Goal: Task Accomplishment & Management: Manage account settings

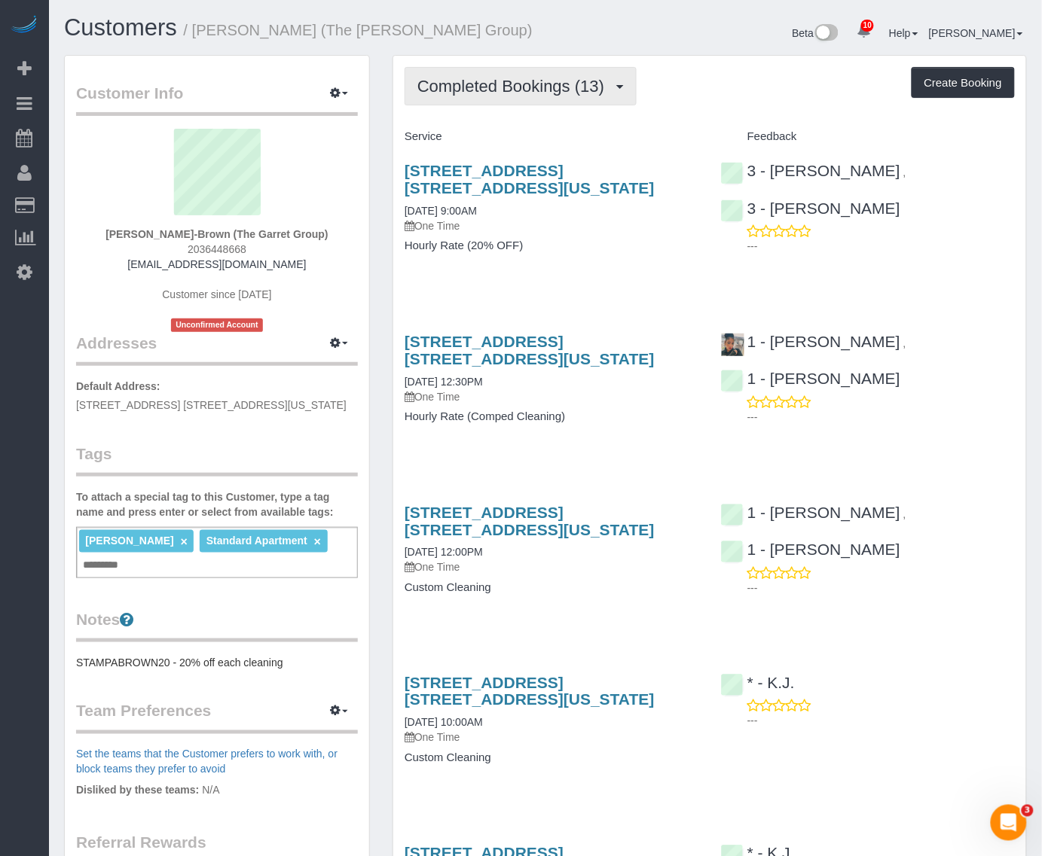
click at [521, 93] on span "Completed Bookings (13)" at bounding box center [514, 86] width 194 height 19
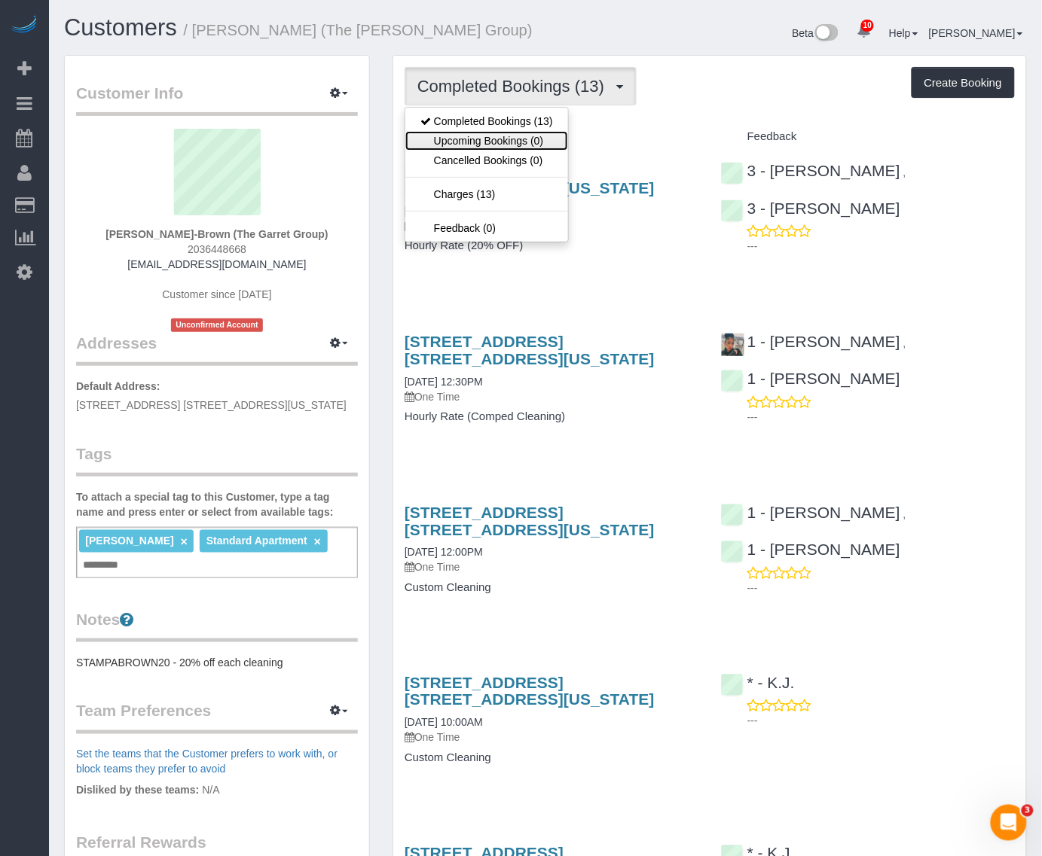
click at [524, 139] on link "Upcoming Bookings (0)" at bounding box center [486, 141] width 163 height 20
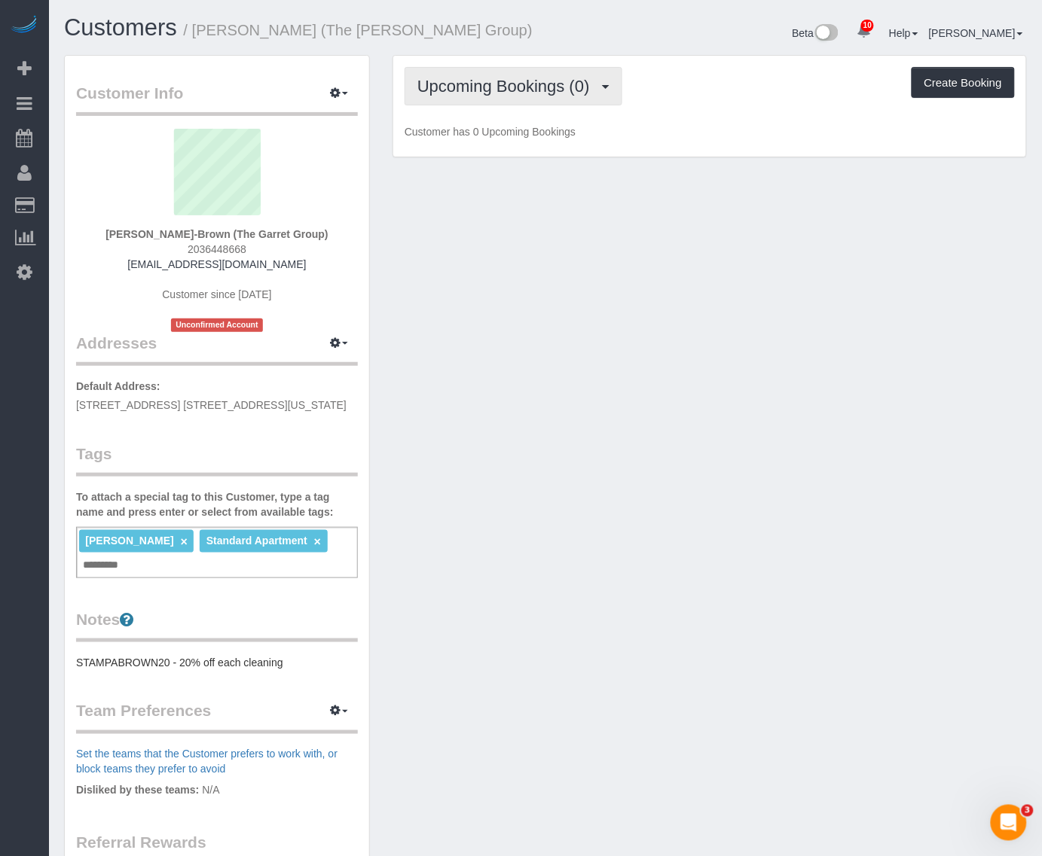
click at [532, 84] on span "Upcoming Bookings (0)" at bounding box center [507, 86] width 180 height 19
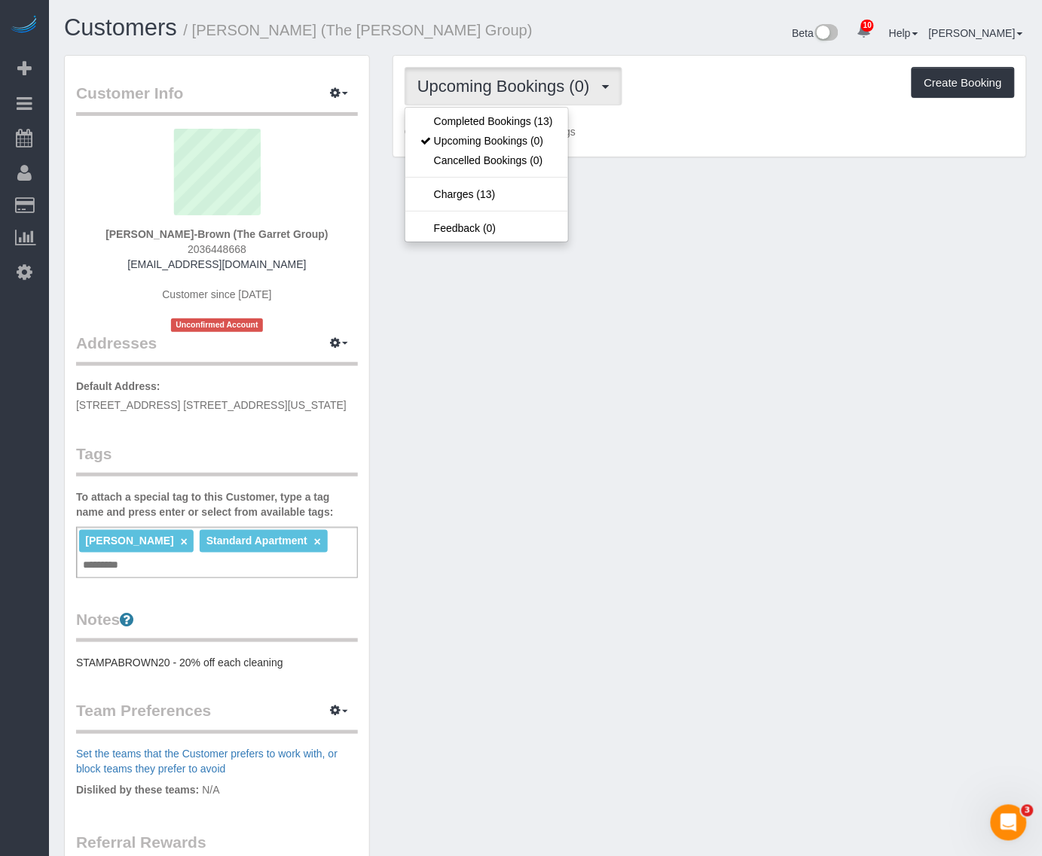
click at [532, 80] on span "Upcoming Bookings (0)" at bounding box center [507, 86] width 180 height 19
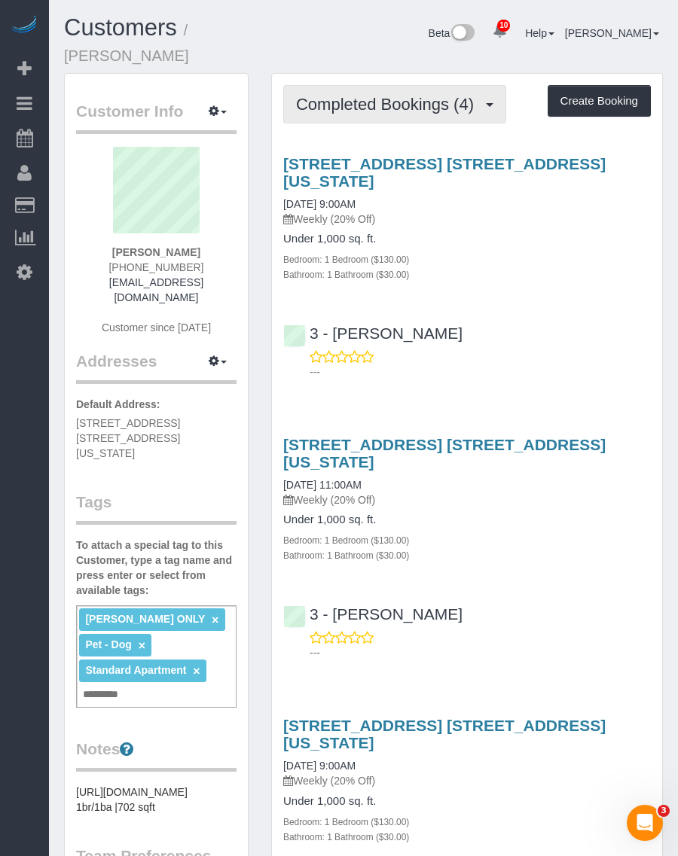
click at [401, 95] on span "Completed Bookings (4)" at bounding box center [388, 104] width 185 height 19
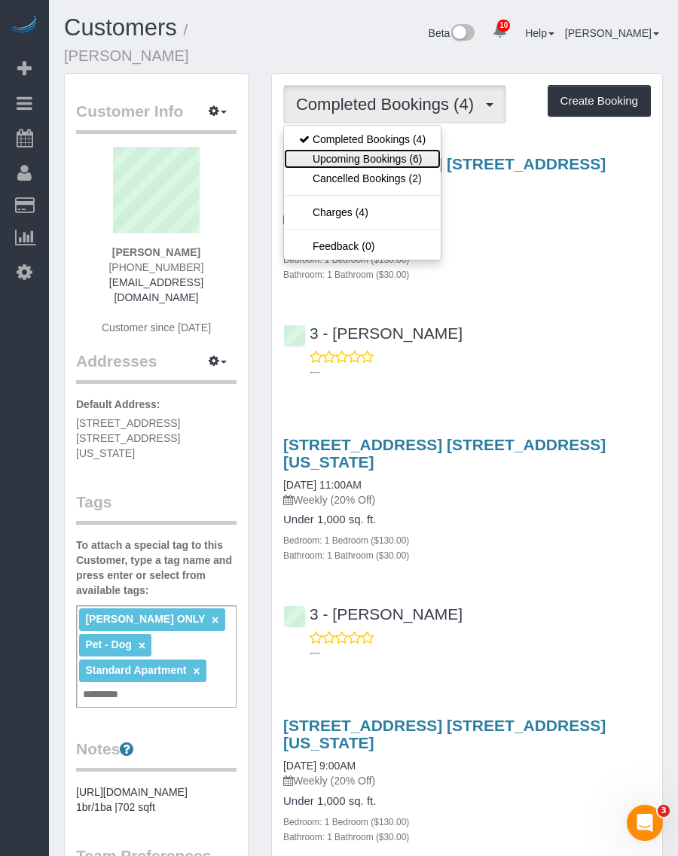
click at [365, 149] on link "Upcoming Bookings (6)" at bounding box center [362, 159] width 157 height 20
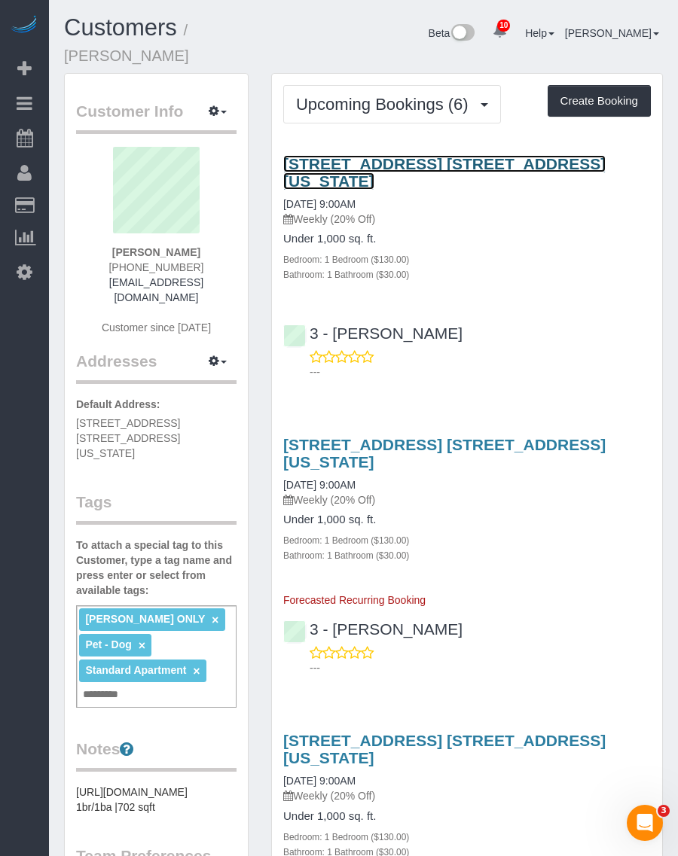
click at [368, 155] on link "165 Lexington Avenue, Apt. 4a, New York, NY 10016" at bounding box center [444, 172] width 322 height 35
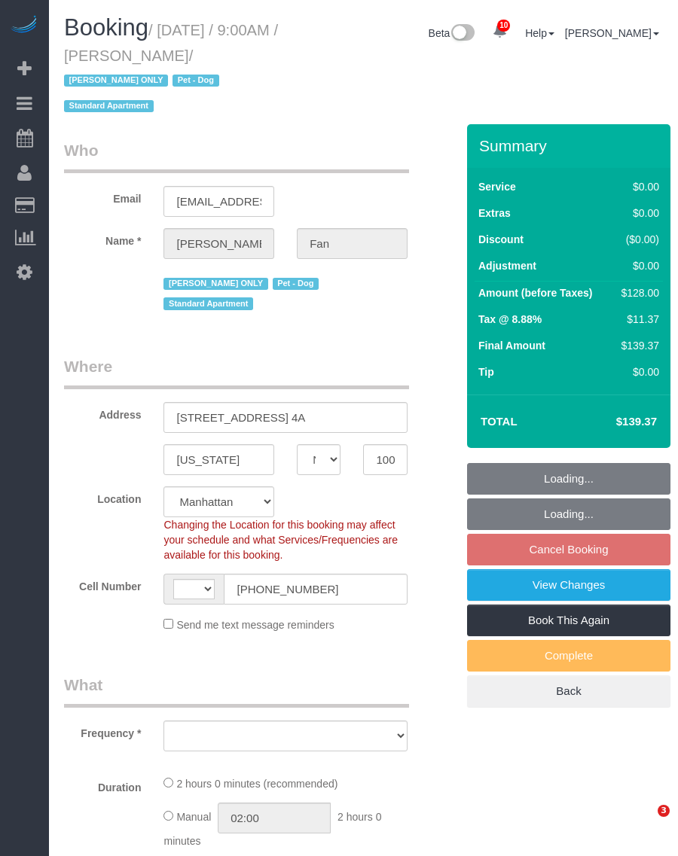
select select "NY"
select select "1"
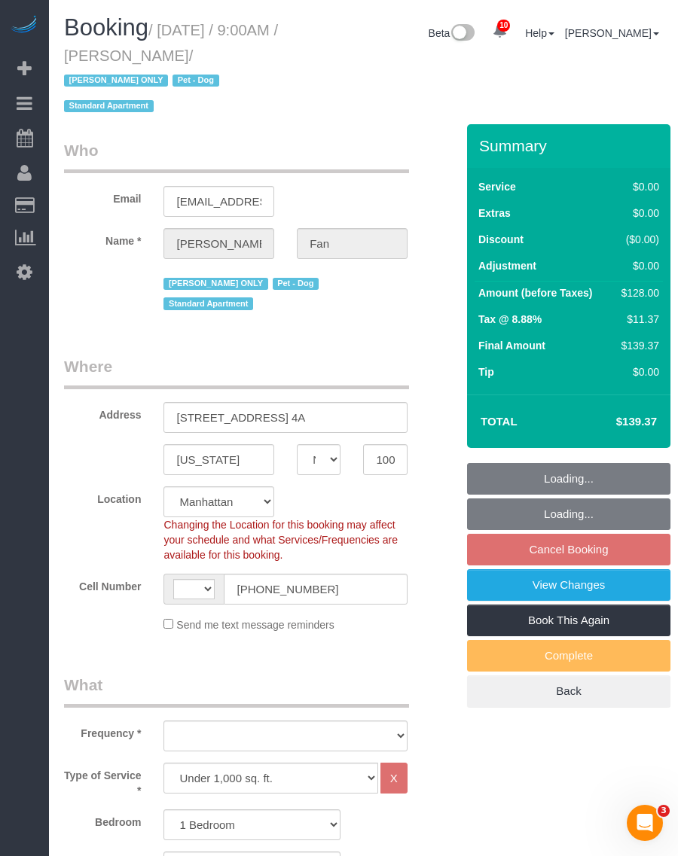
select select "string:[GEOGRAPHIC_DATA]"
select select "object:823"
select select "number:89"
select select "number:90"
select select "number:13"
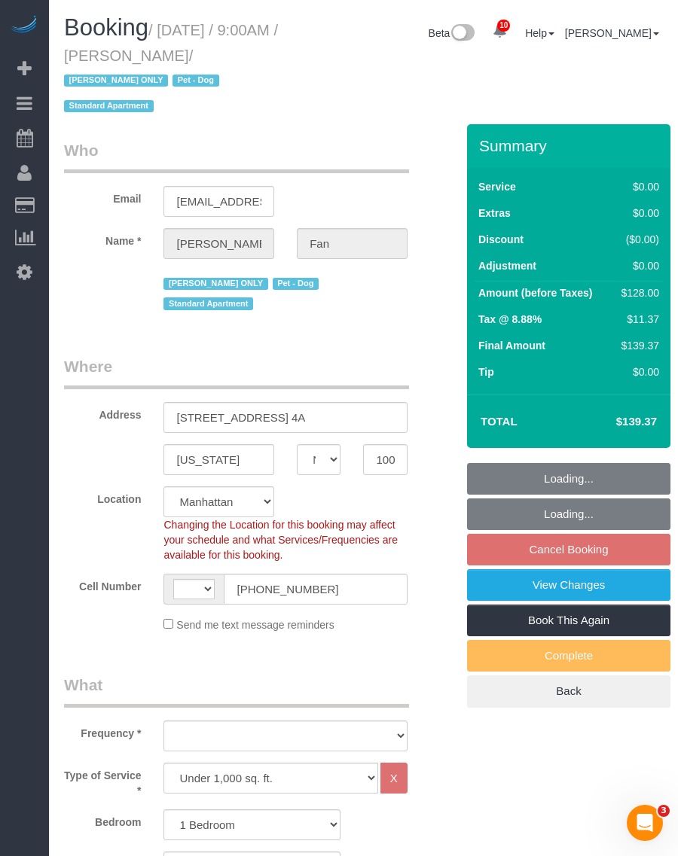
select select "number:5"
select select "string:stripe-pm_1Reyyz4VGloSiKo7WNN1ghj2"
select select "spot2"
select select "1"
select select "object:1431"
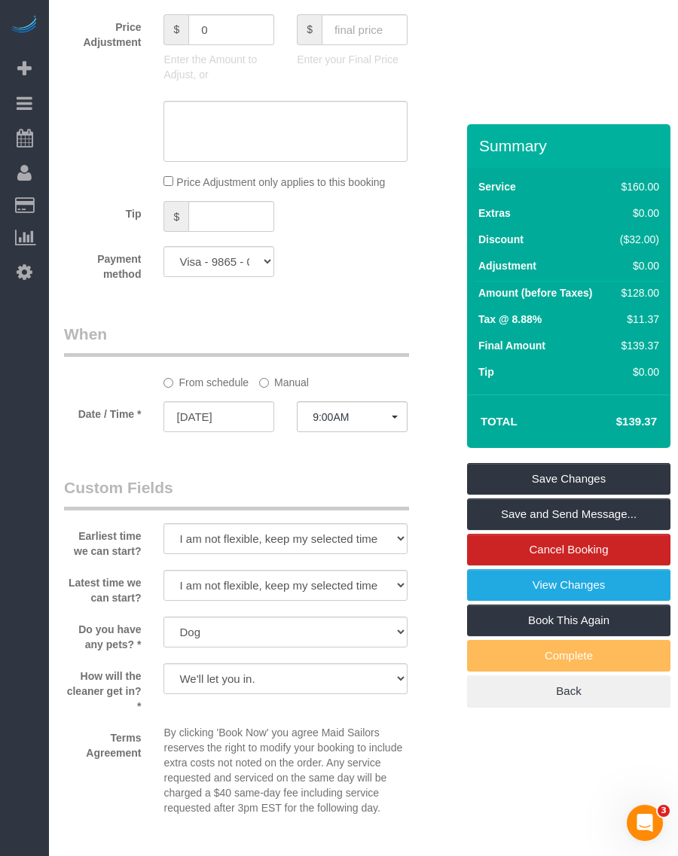
scroll to position [1253, 0]
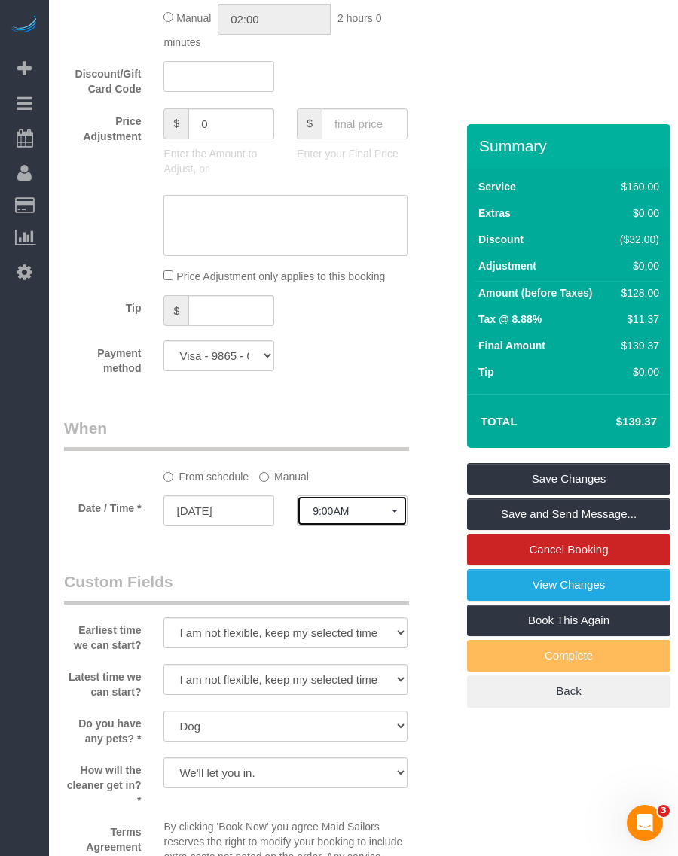
click at [343, 505] on span "9:00AM" at bounding box center [352, 511] width 79 height 12
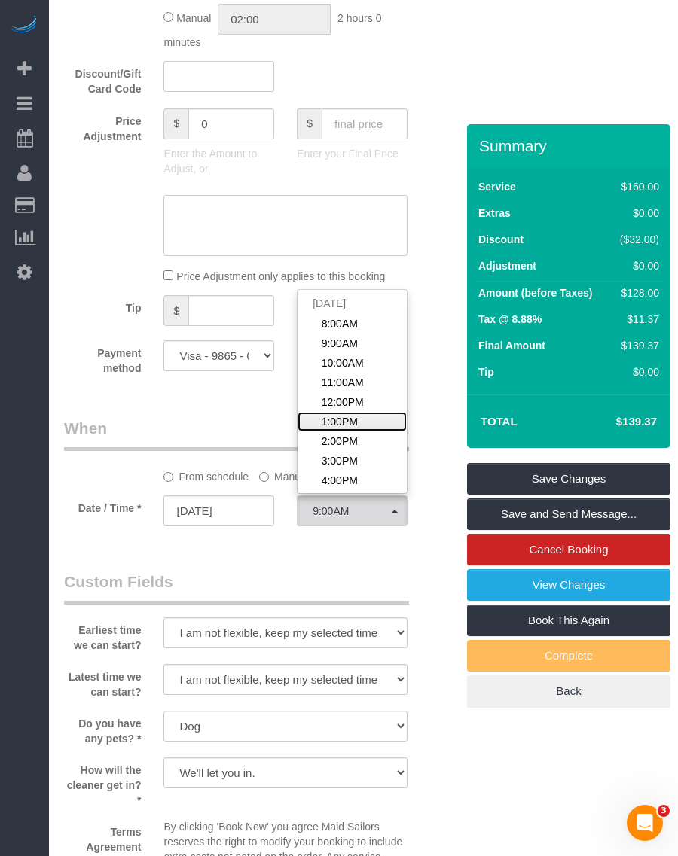
click at [356, 414] on span "1:00PM" at bounding box center [340, 421] width 36 height 15
select select "spot6"
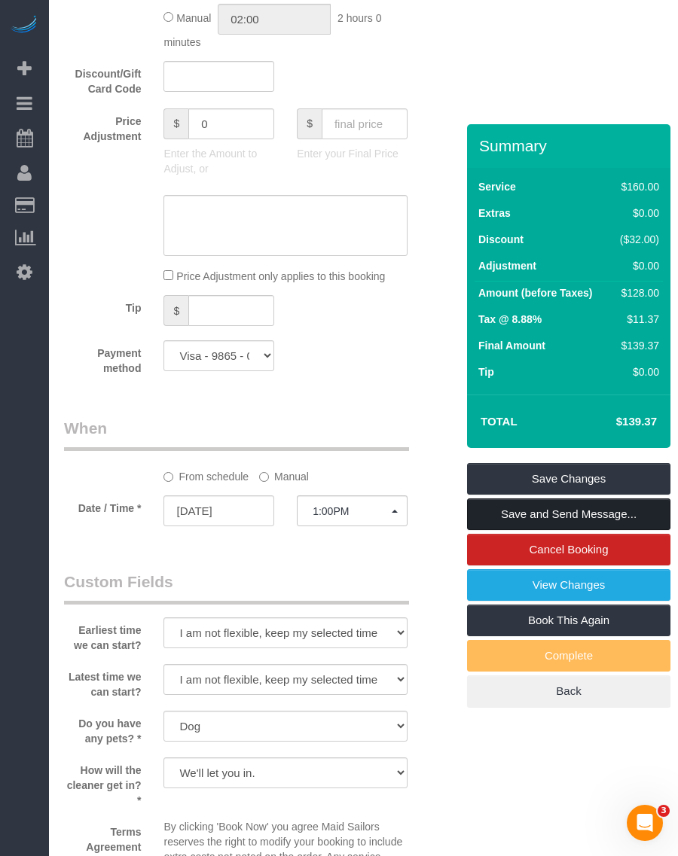
click at [580, 499] on link "Save and Send Message..." at bounding box center [568, 515] width 203 height 32
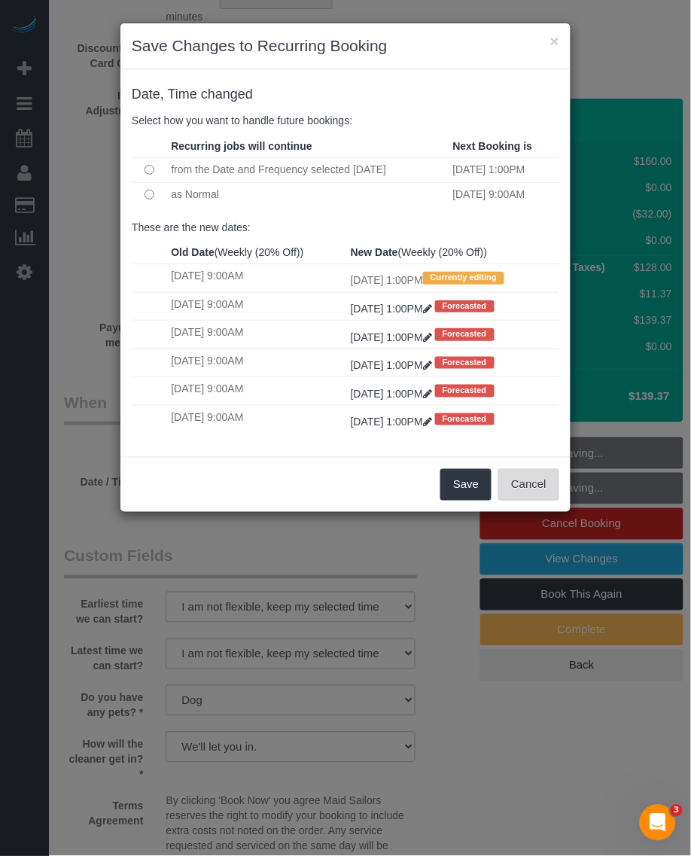
click at [524, 493] on button "Cancel" at bounding box center [529, 485] width 61 height 32
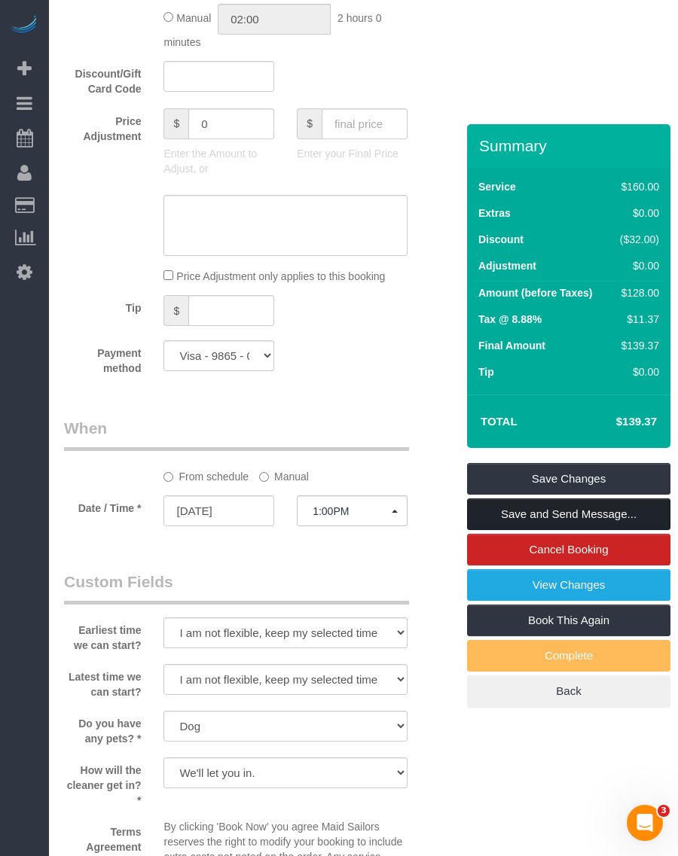
click at [561, 499] on link "Save and Send Message..." at bounding box center [568, 515] width 203 height 32
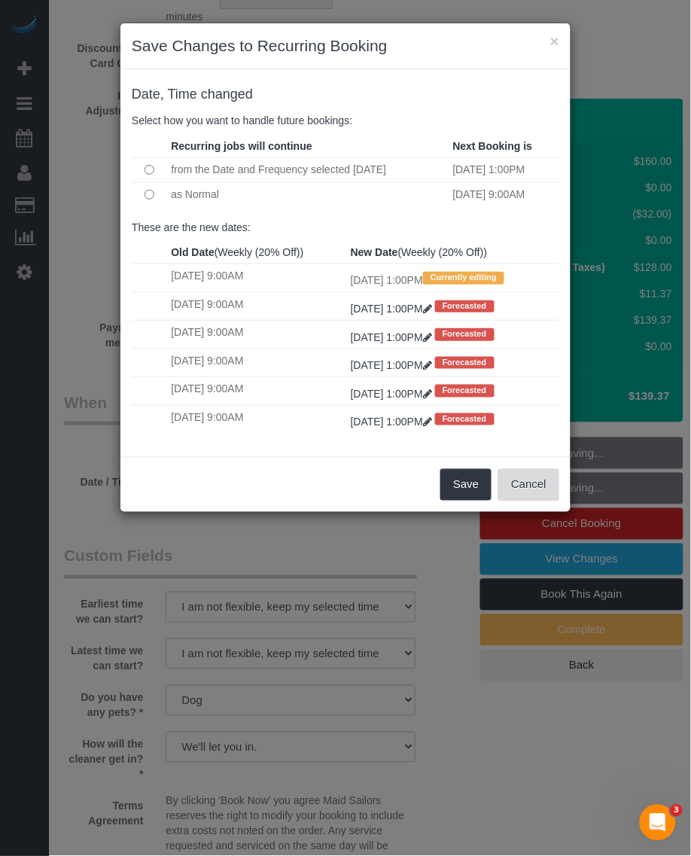
click at [528, 484] on button "Cancel" at bounding box center [529, 485] width 61 height 32
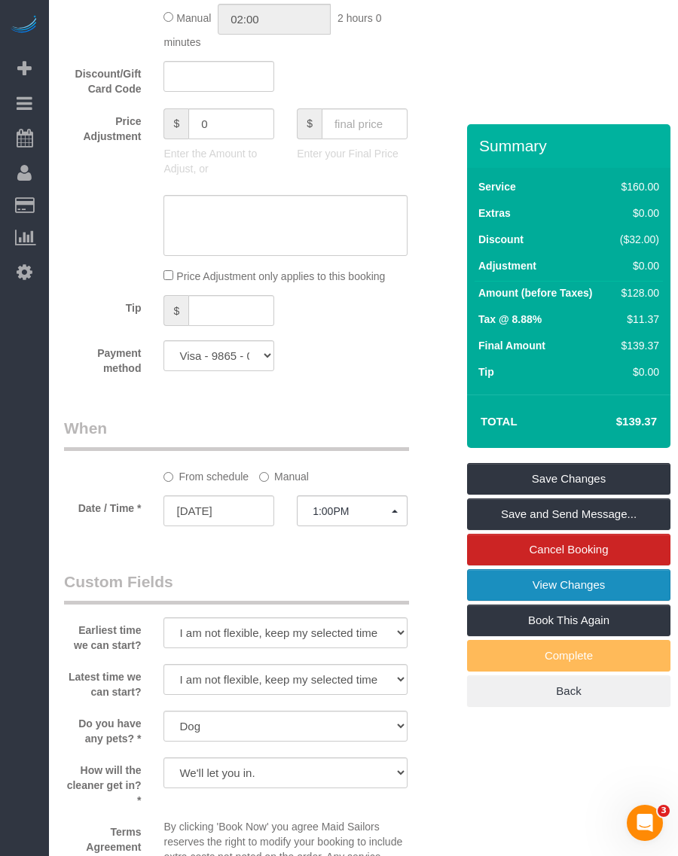
click at [562, 569] on link "View Changes" at bounding box center [568, 585] width 203 height 32
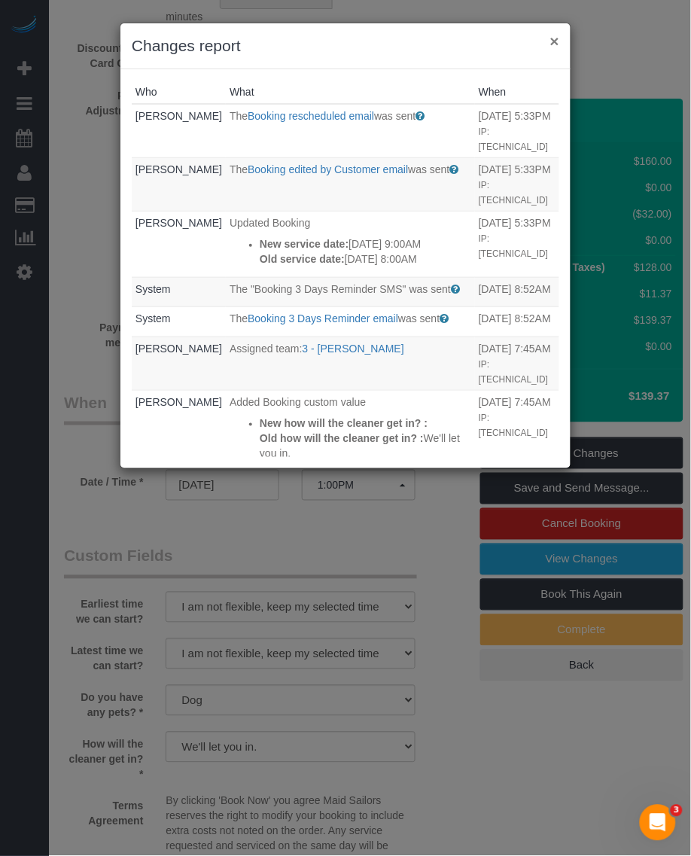
click at [551, 35] on button "×" at bounding box center [555, 41] width 9 height 16
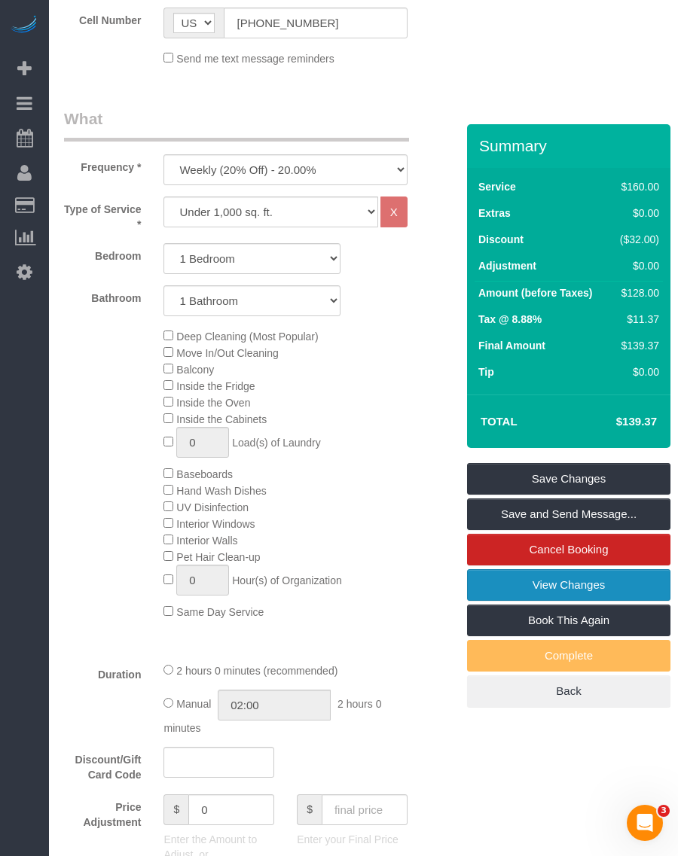
scroll to position [688, 0]
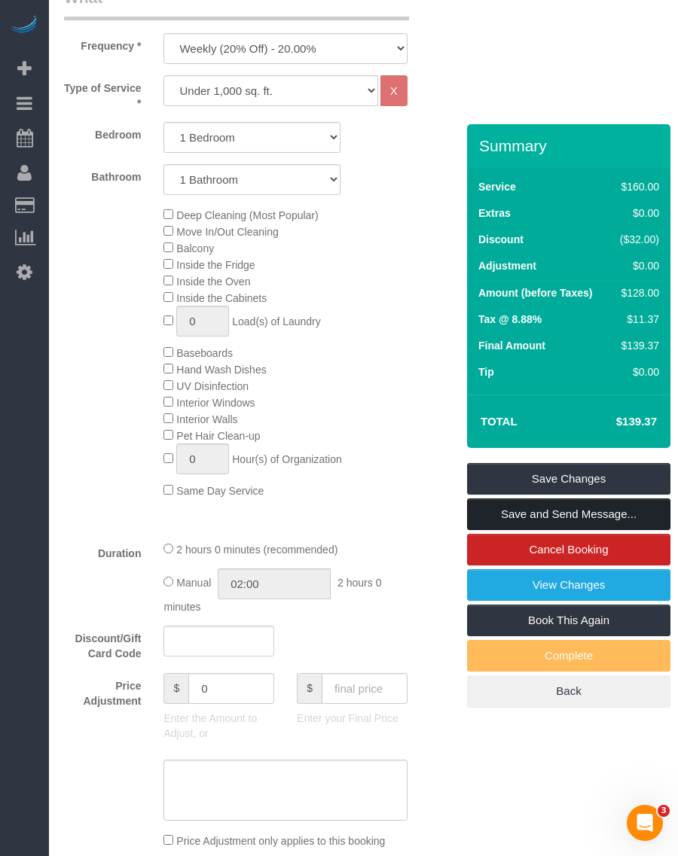
click at [560, 499] on link "Save and Send Message..." at bounding box center [568, 515] width 203 height 32
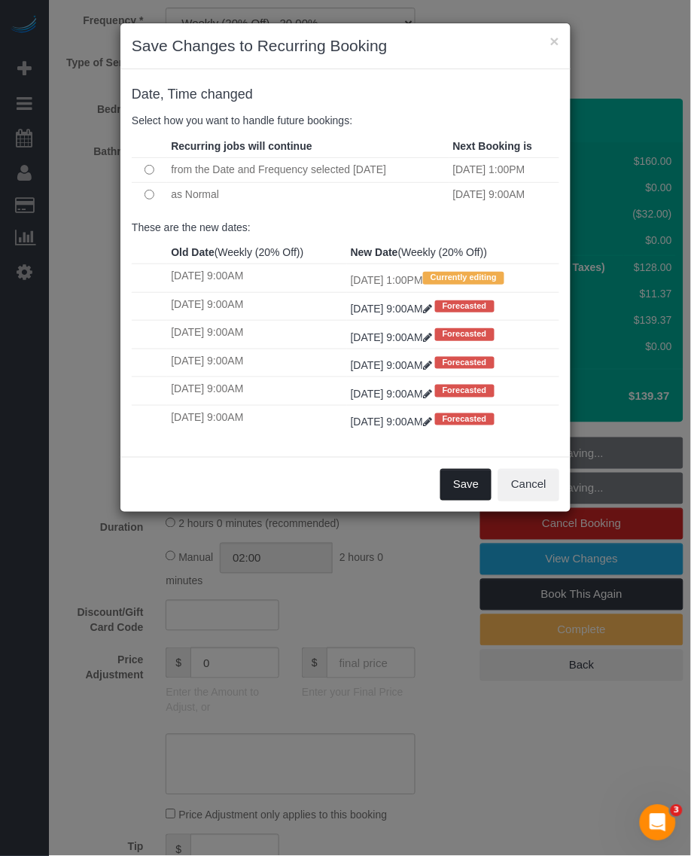
click at [464, 487] on button "Save" at bounding box center [466, 485] width 51 height 32
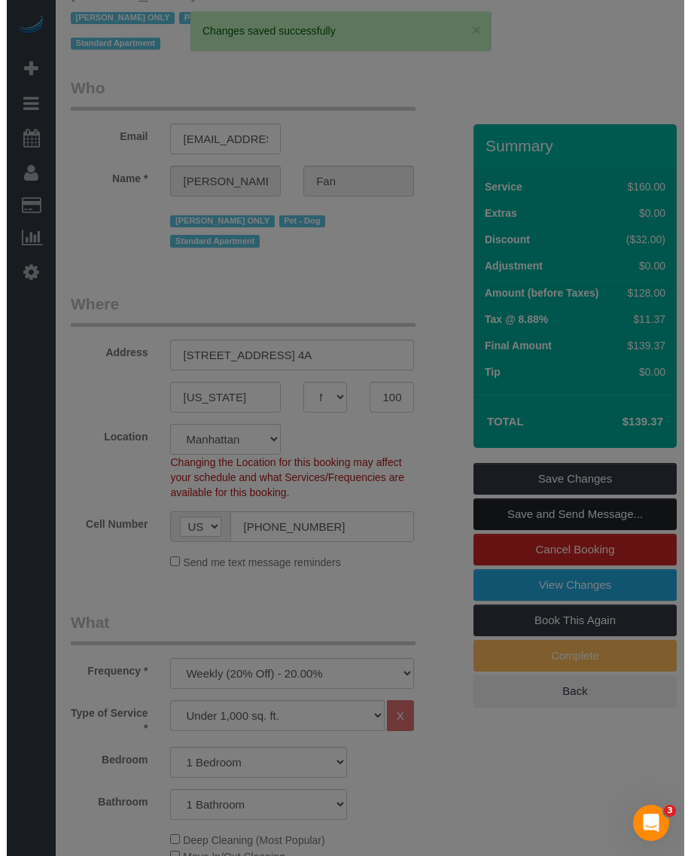
scroll to position [0, 0]
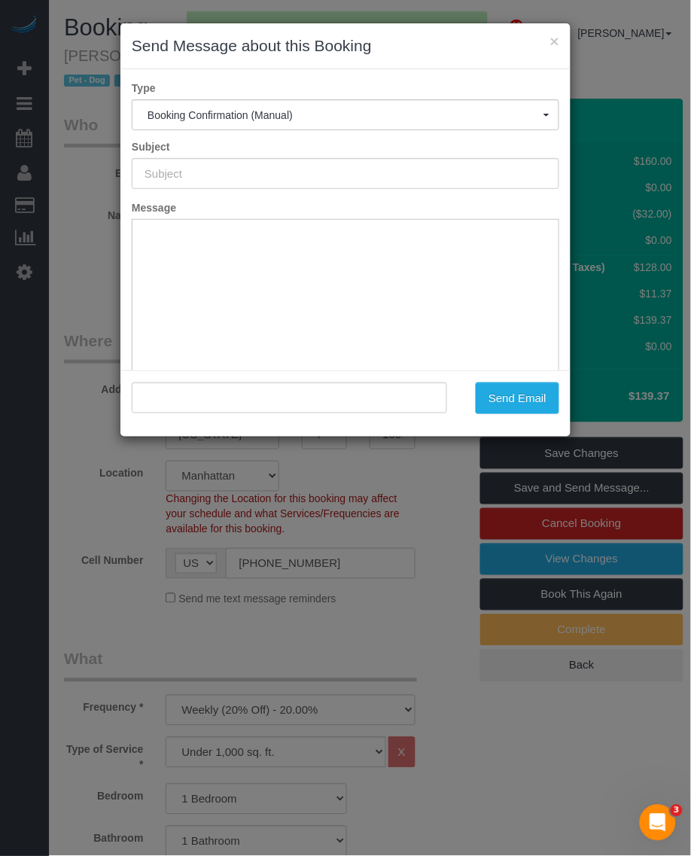
type input "Cleaning Confirmed for 08/28/2025 at 1:00pm"
type input ""Elena Fan" <elenafan917@gmail.com>"
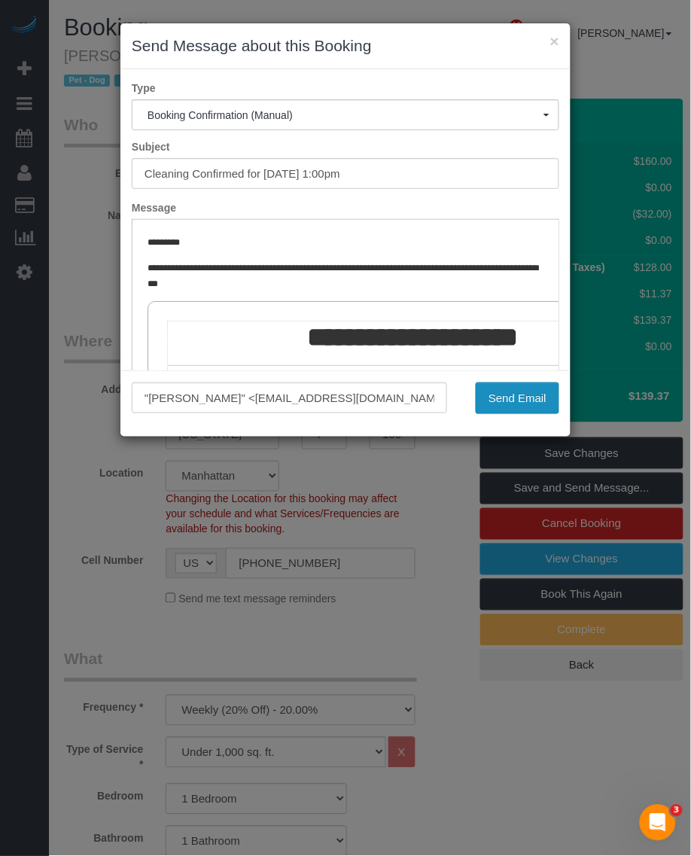
click at [520, 398] on button "Send Email" at bounding box center [518, 399] width 84 height 32
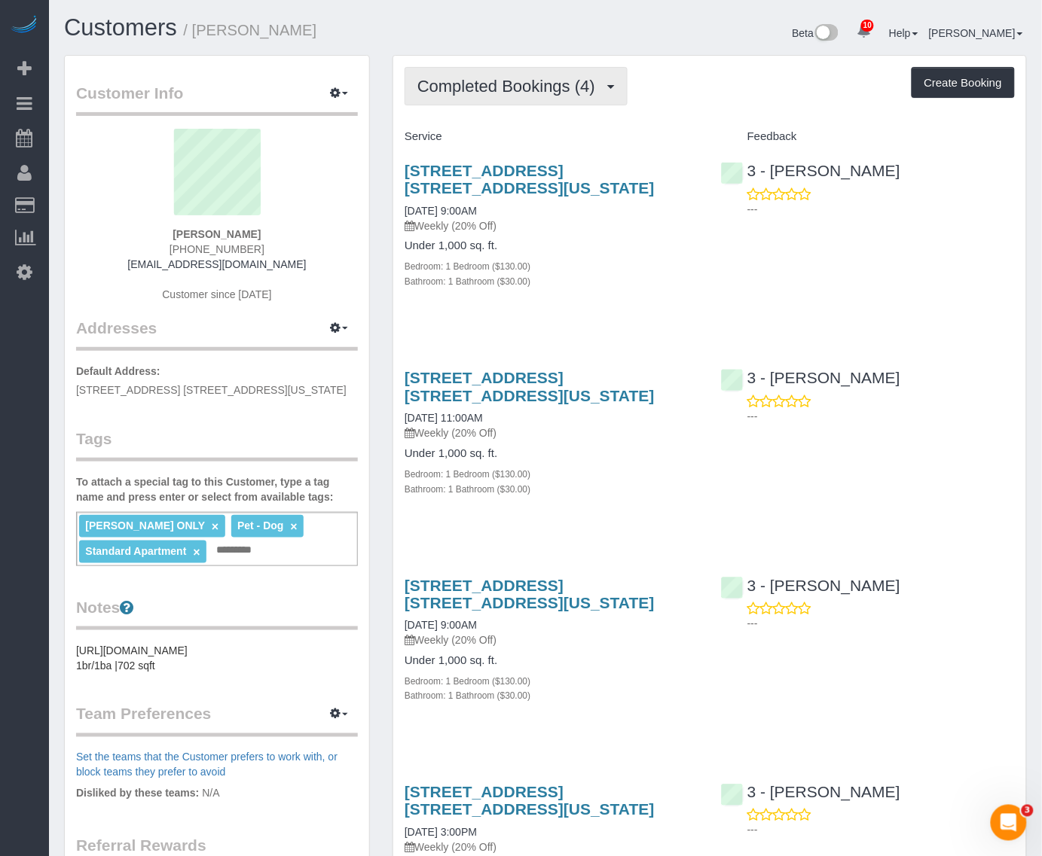
click at [574, 61] on div "Completed Bookings (4) Completed Bookings (4) Upcoming Bookings (7) Cancelled B…" at bounding box center [709, 531] width 633 height 950
click at [574, 72] on button "Completed Bookings (4)" at bounding box center [515, 86] width 223 height 38
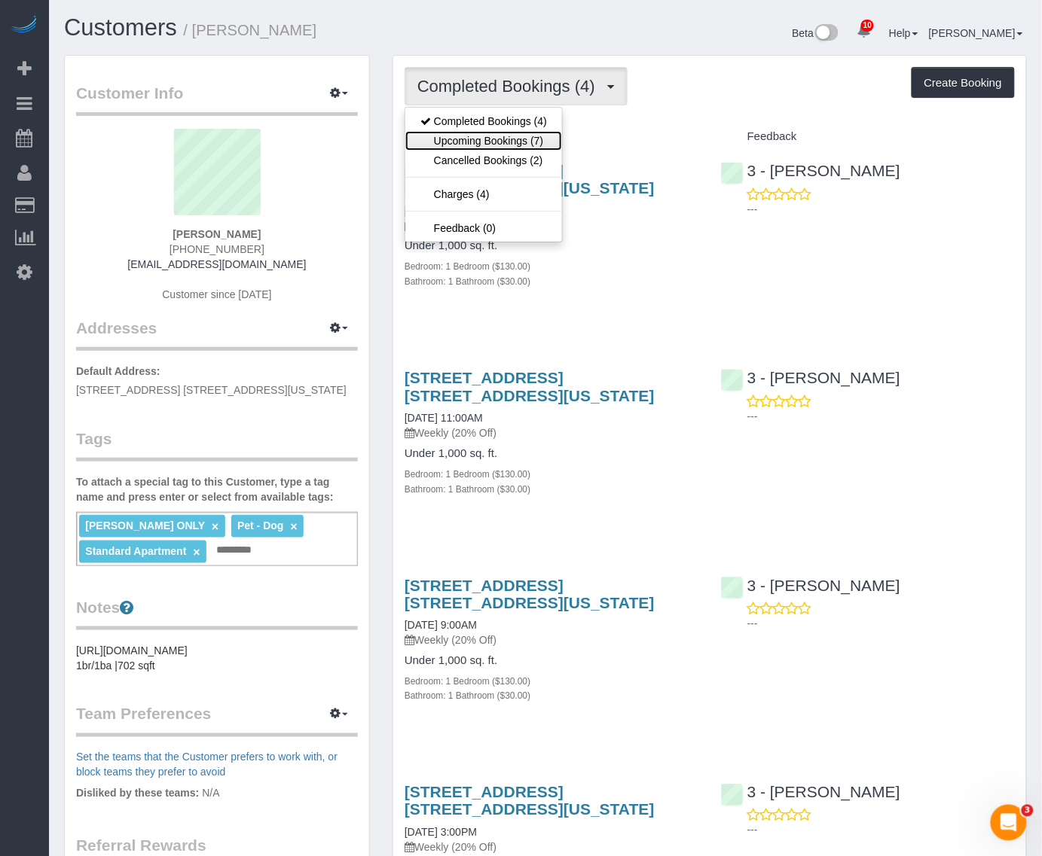
click at [539, 131] on link "Upcoming Bookings (7)" at bounding box center [483, 141] width 157 height 20
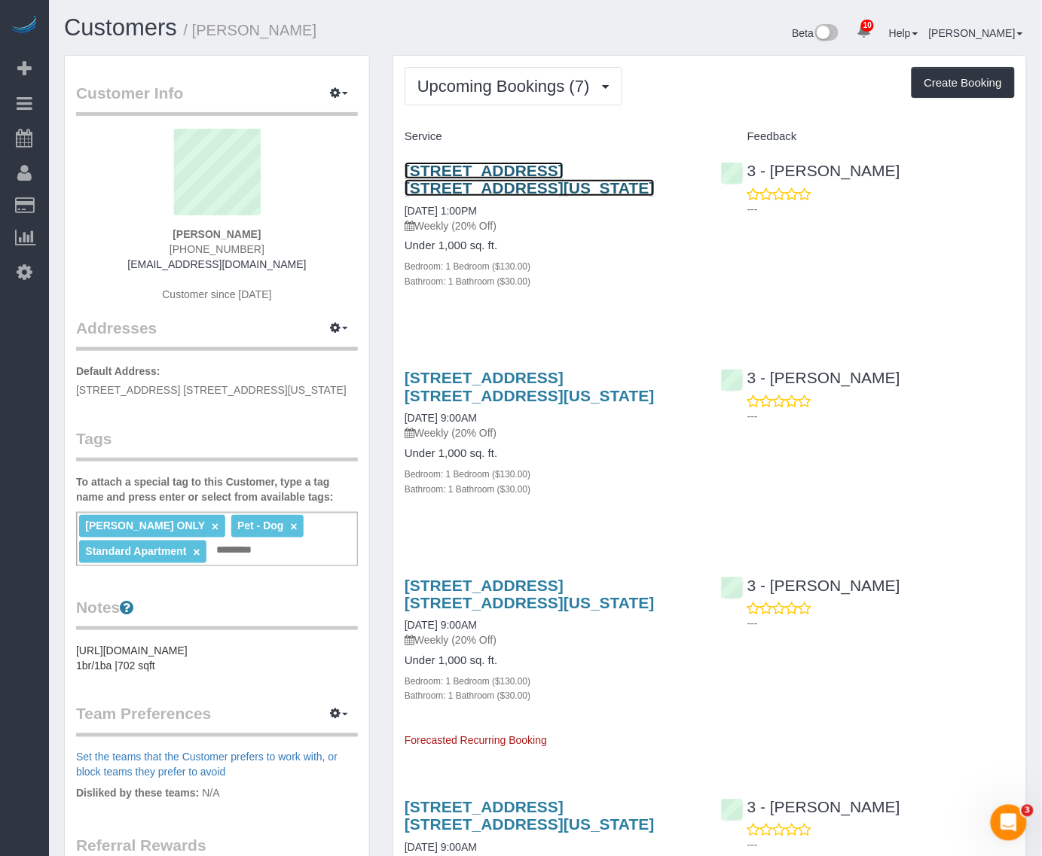
click at [569, 169] on link "165 Lexington Avenue, Apt. 4a, New York, NY 10016" at bounding box center [529, 179] width 250 height 35
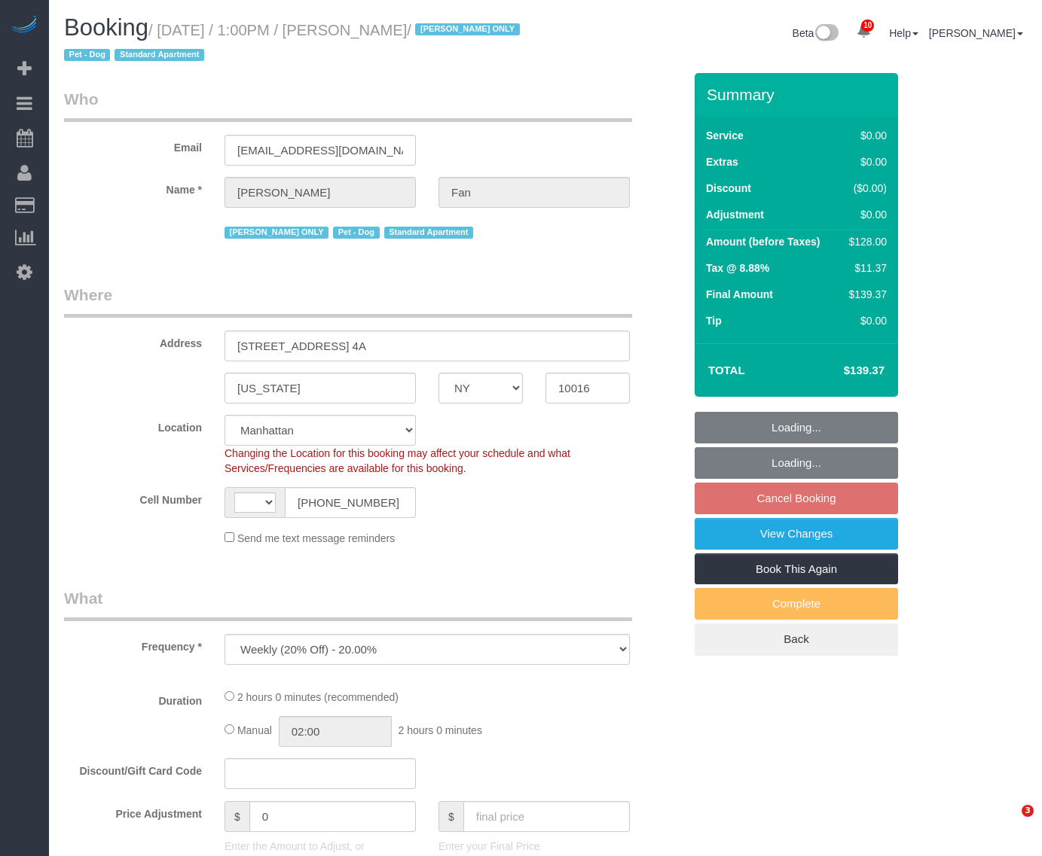
select select "NY"
select select "number:89"
select select "number:90"
select select "number:13"
select select "number:5"
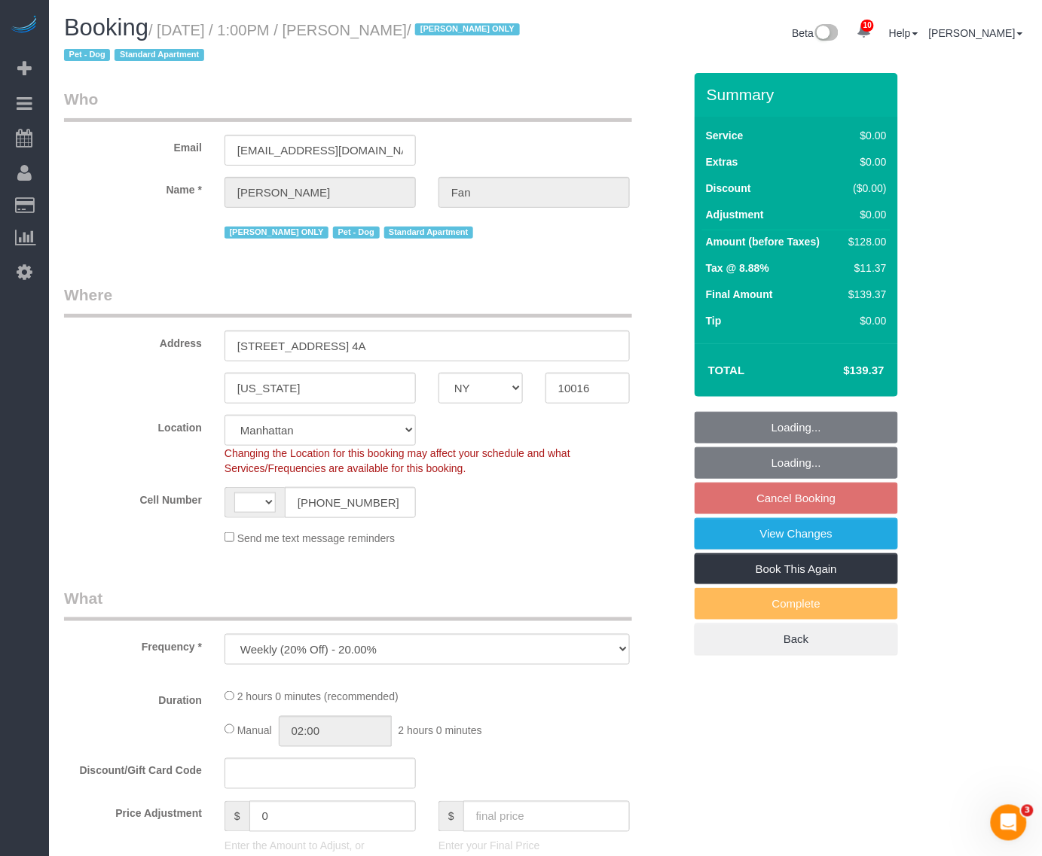
select select "object:626"
select select "string:[GEOGRAPHIC_DATA]"
select select "string:stripe-pm_1Reyyz4VGloSiKo7WNN1ghj2"
select select "spot6"
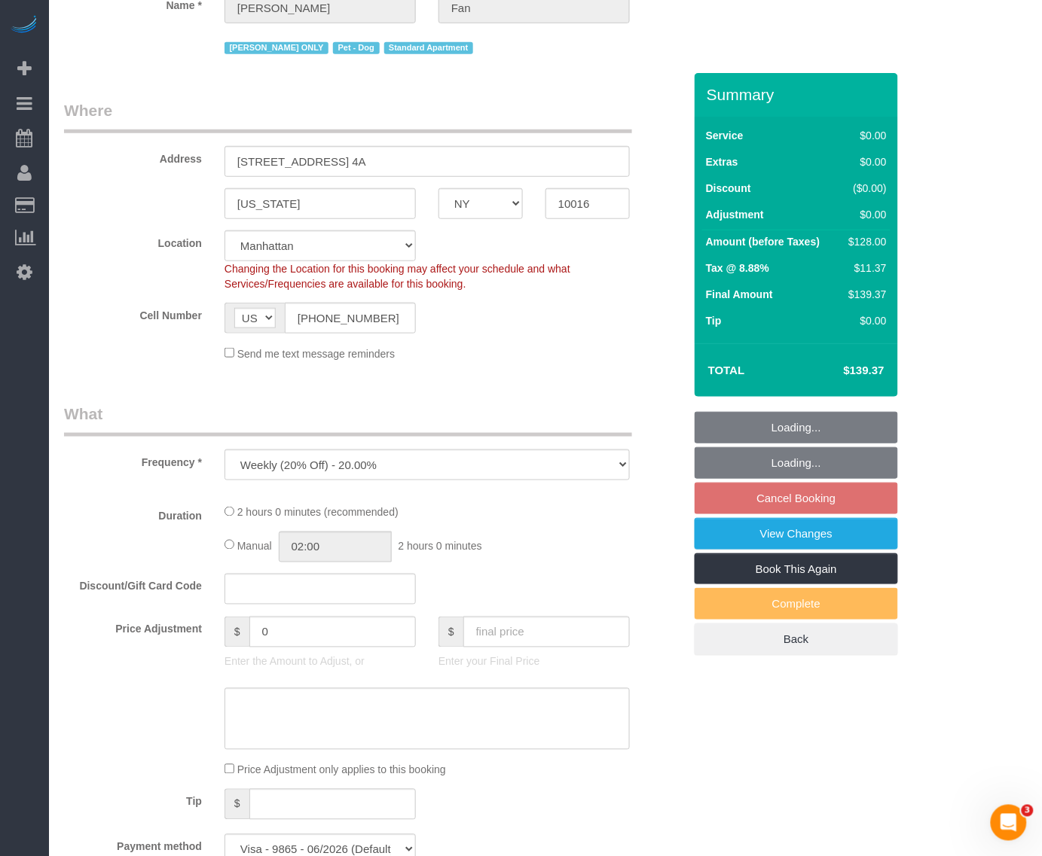
select select "1"
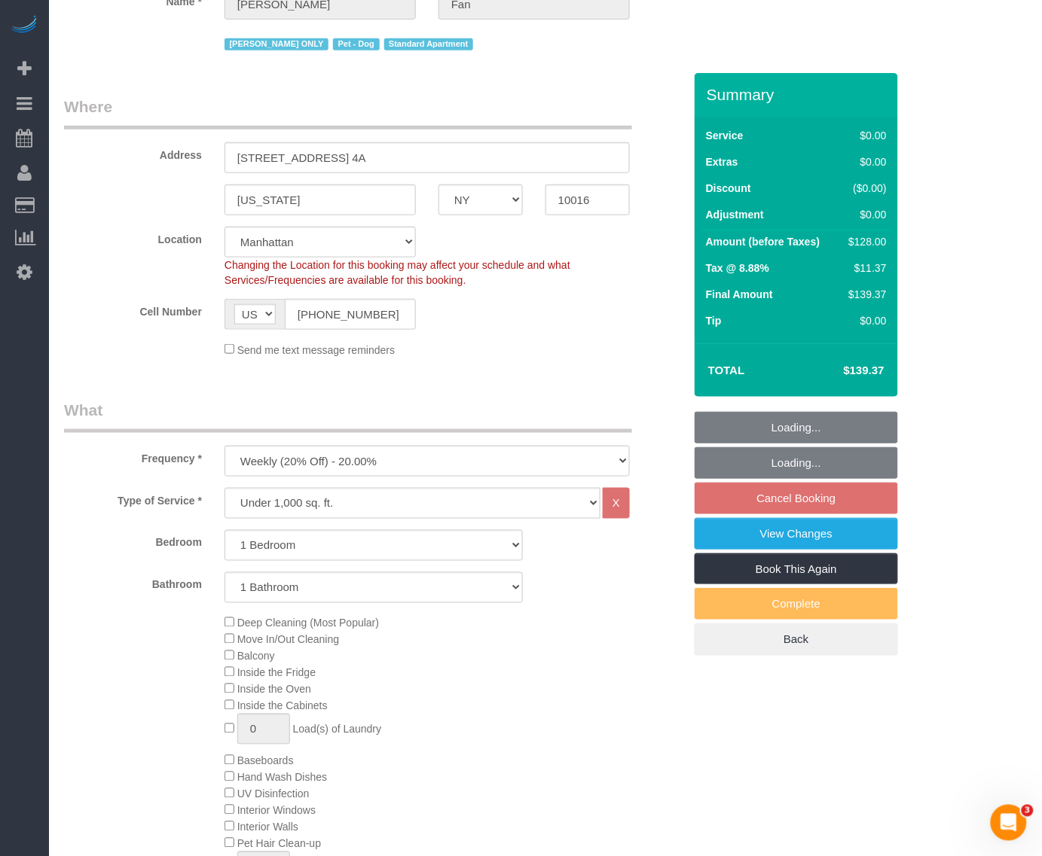
select select "1"
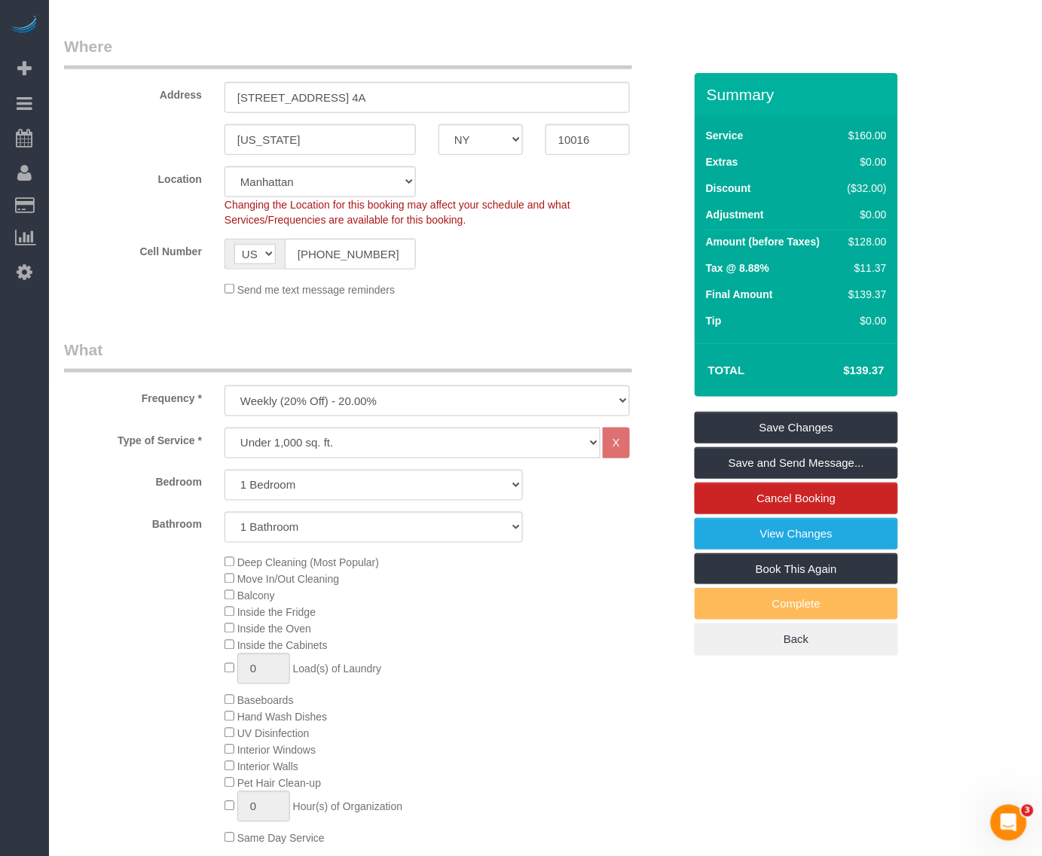
scroll to position [282, 0]
